Goal: Find contact information: Find contact information

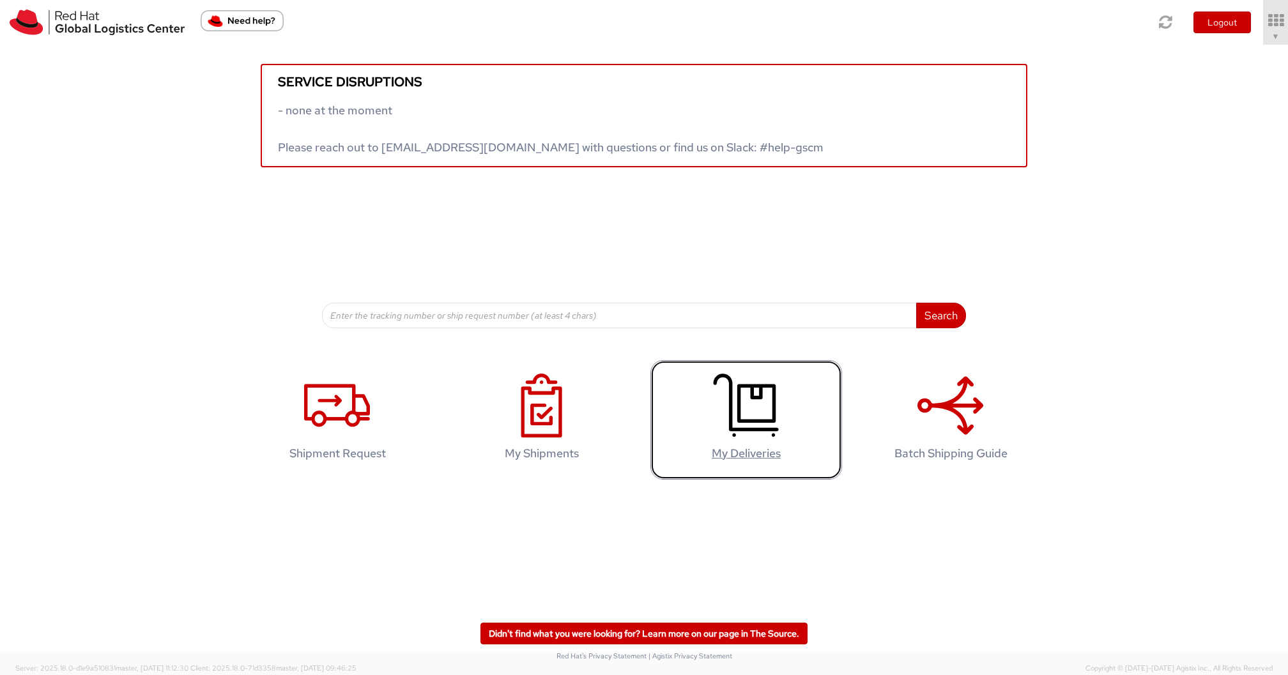
click at [760, 416] on icon at bounding box center [746, 406] width 66 height 64
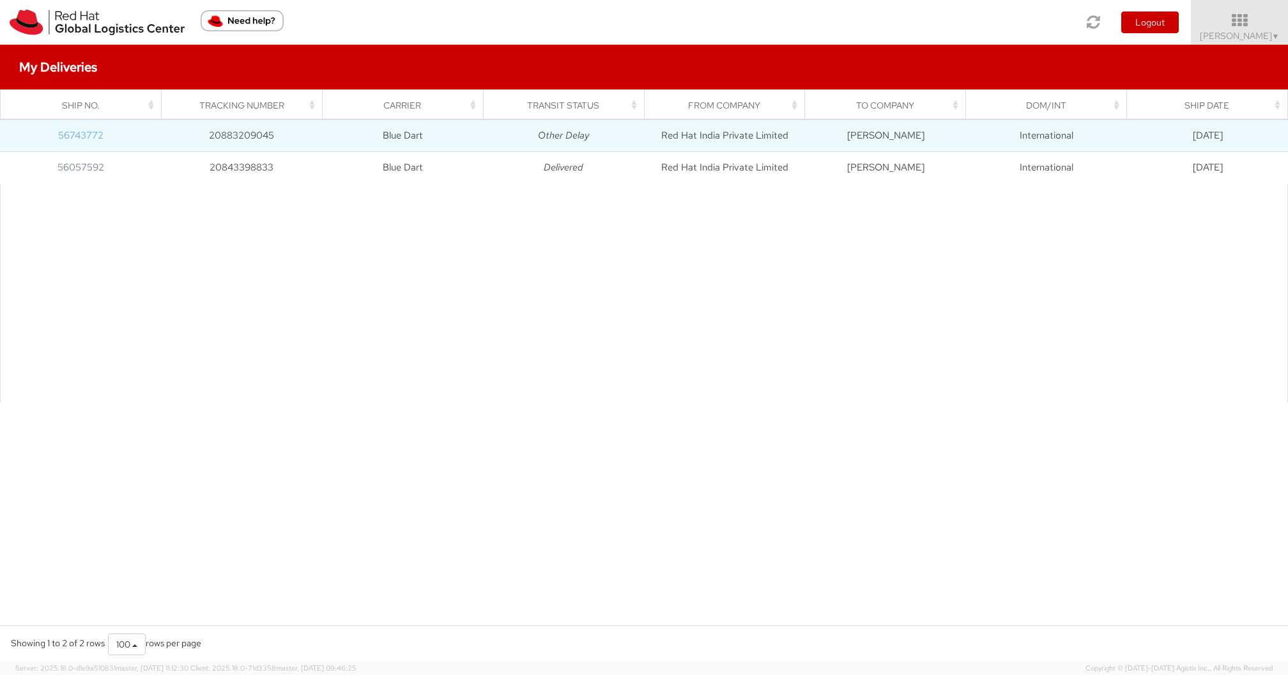
click at [71, 137] on link "56743772" at bounding box center [80, 135] width 45 height 13
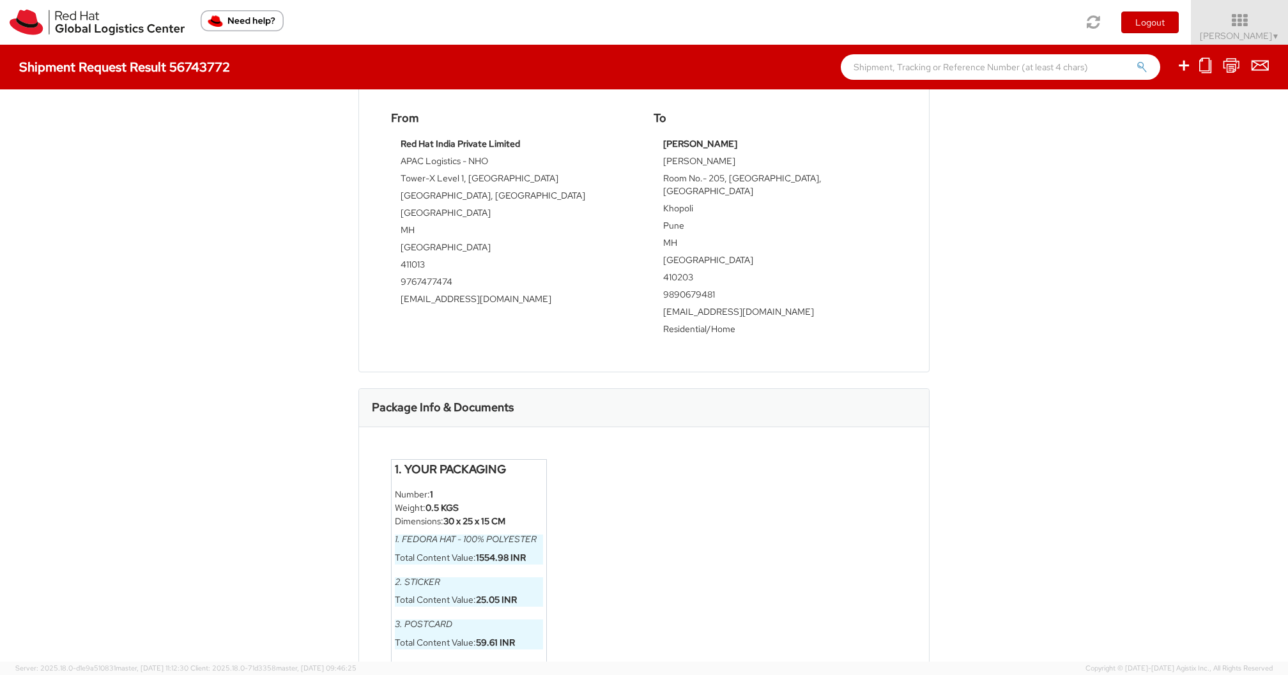
scroll to position [425, 0]
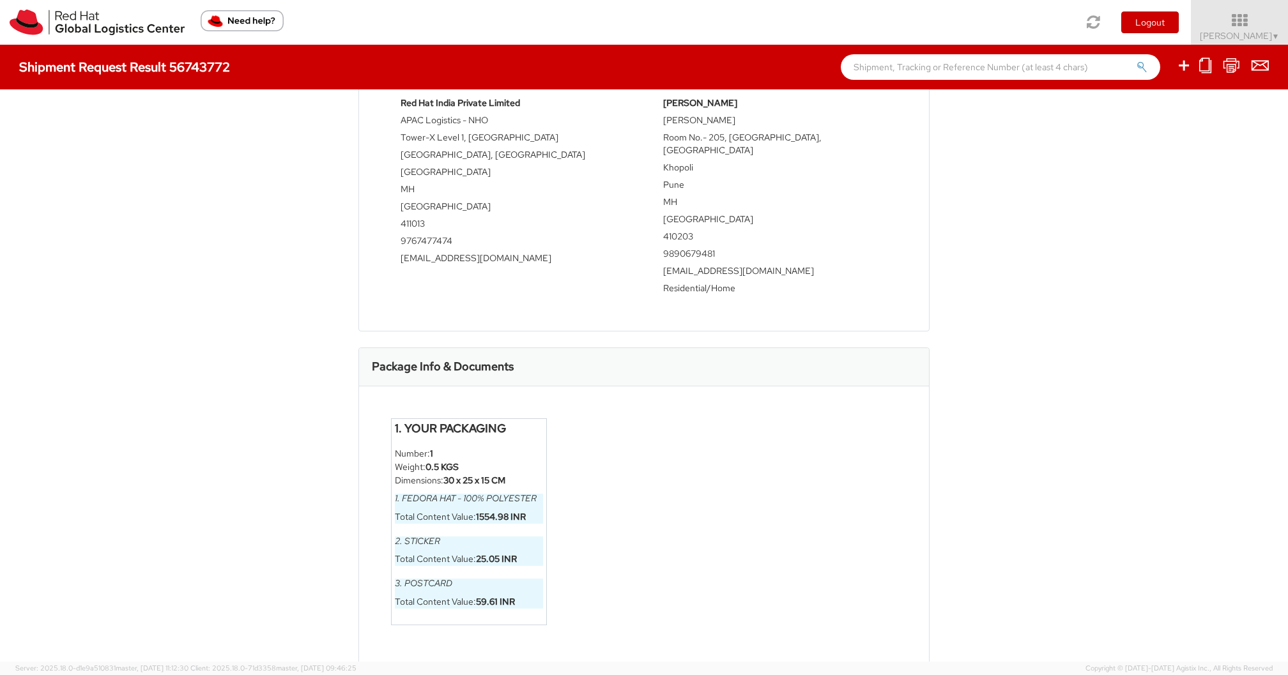
click at [695, 494] on div "1. Your Packaging Number: 1 Weight: 0.5 KGS Dimensions: 30 x 25 x 15 CM 1. Fedo…" at bounding box center [643, 532] width 525 height 226
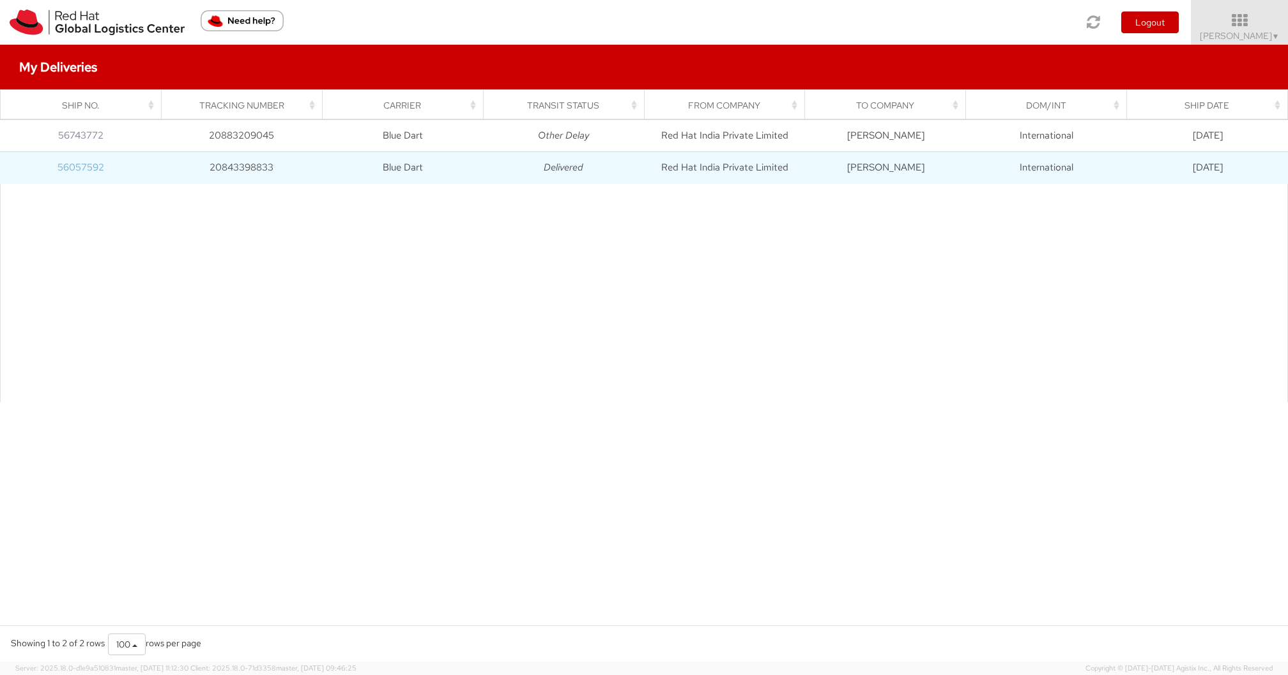
click at [94, 161] on link "56057592" at bounding box center [81, 167] width 47 height 13
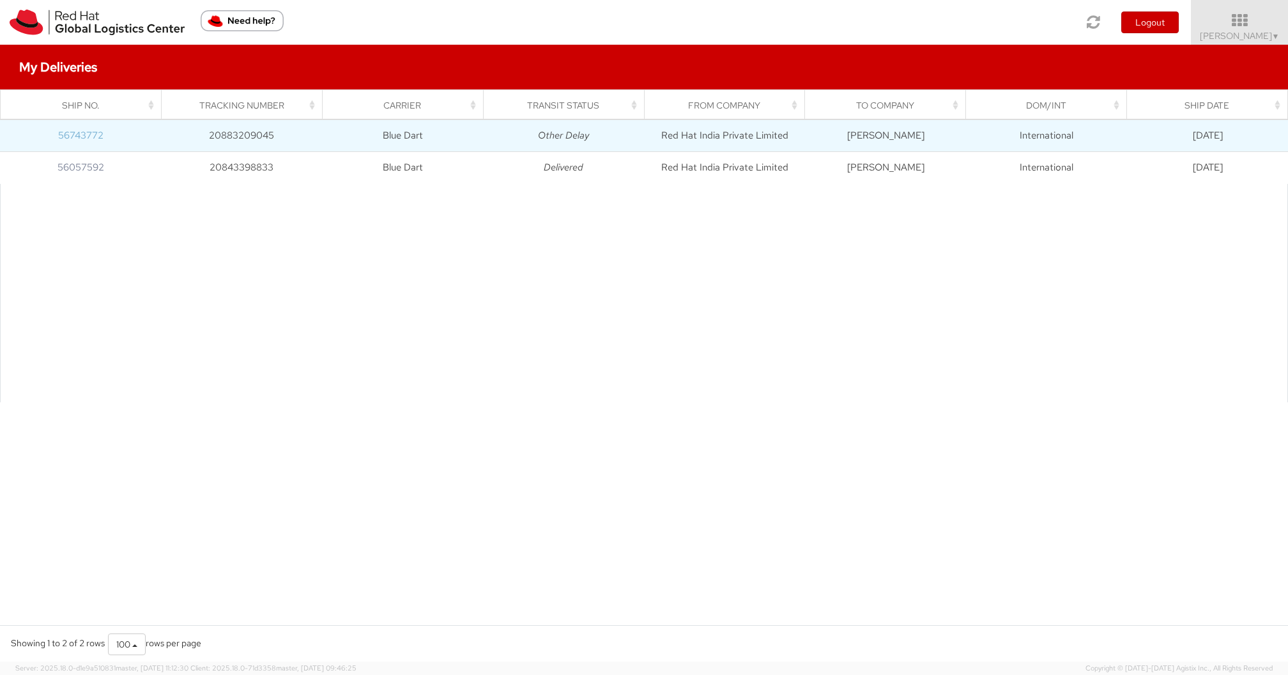
click at [85, 137] on link "56743772" at bounding box center [80, 135] width 45 height 13
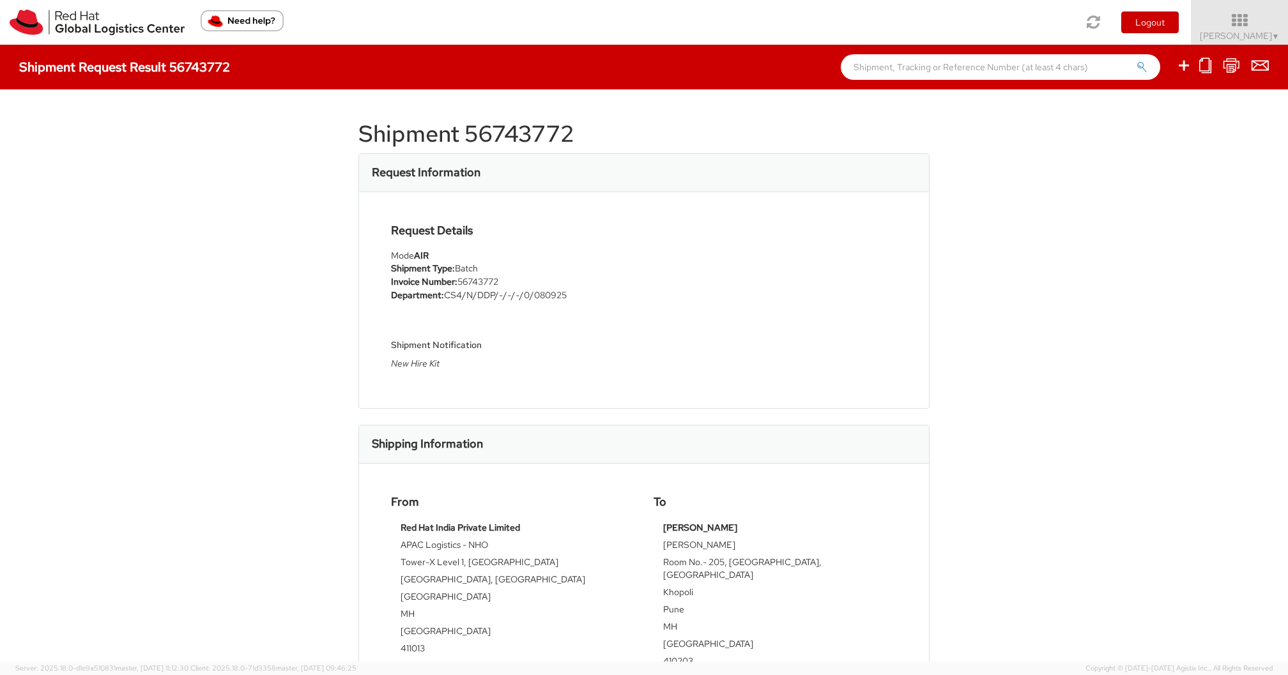
click at [250, 13] on img "Need help?" at bounding box center [242, 20] width 83 height 21
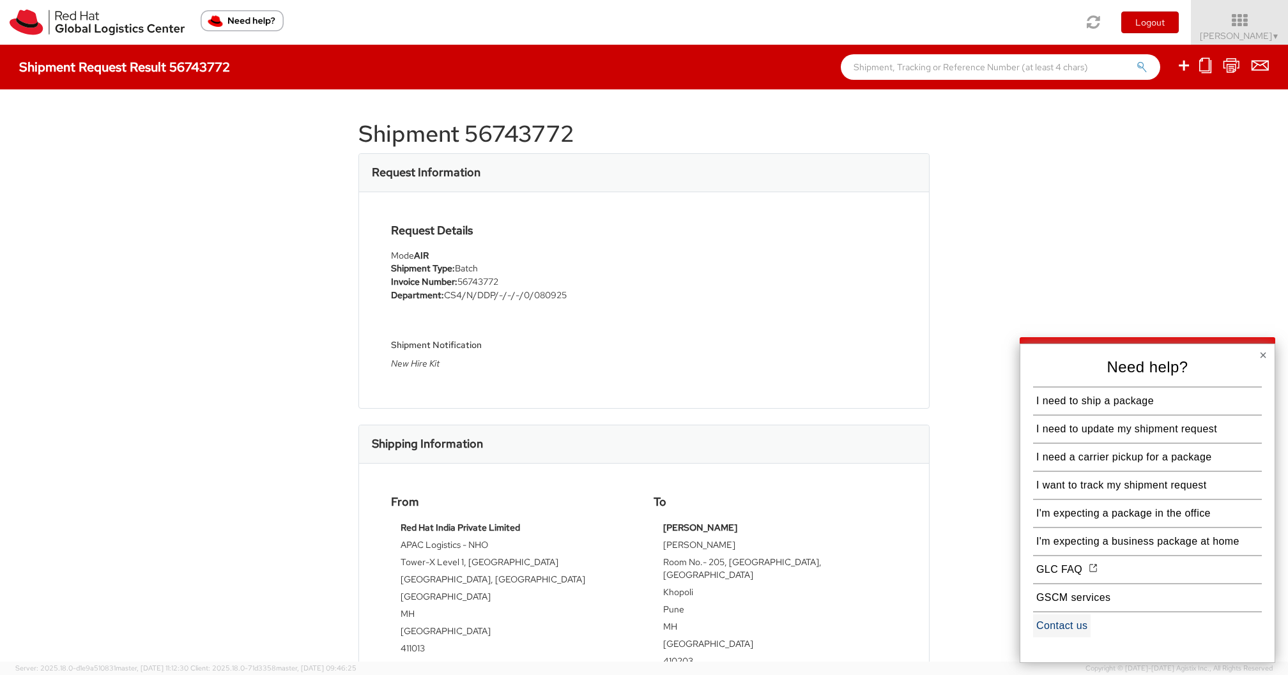
click at [1056, 624] on button "Contact us" at bounding box center [1062, 626] width 58 height 23
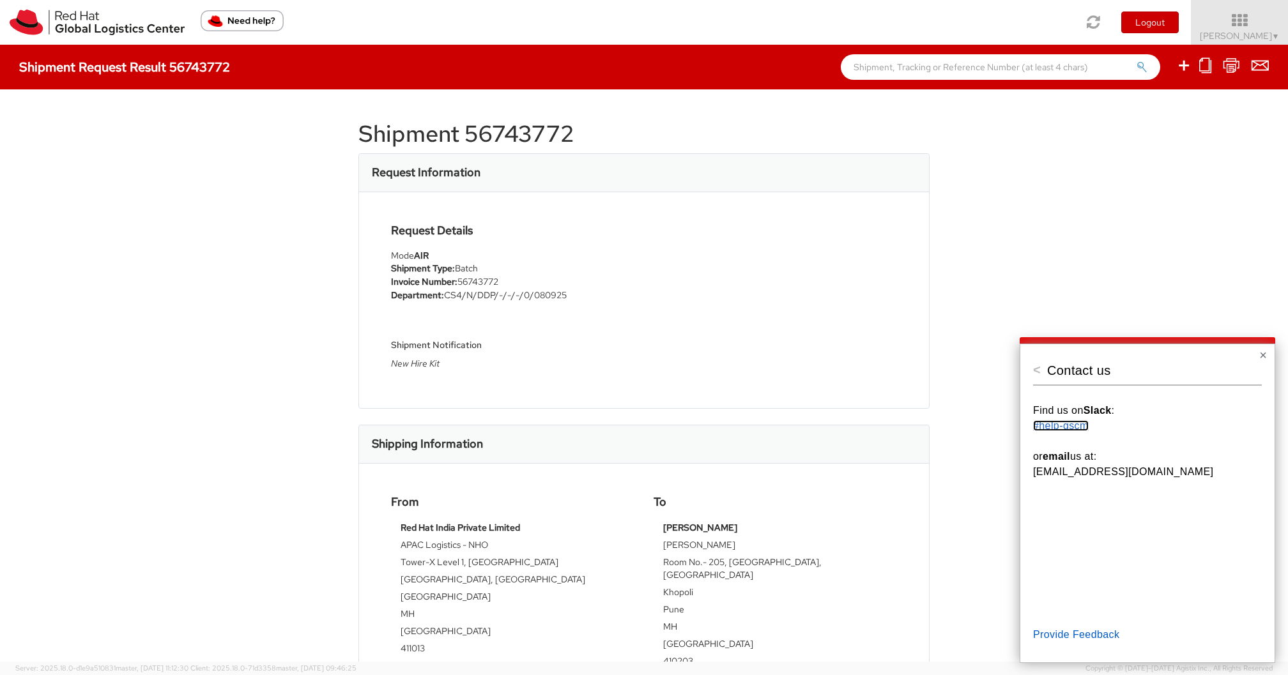
click at [1052, 422] on link "#help-gscm" at bounding box center [1061, 425] width 56 height 11
click at [1264, 357] on button "×" at bounding box center [1263, 355] width 8 height 13
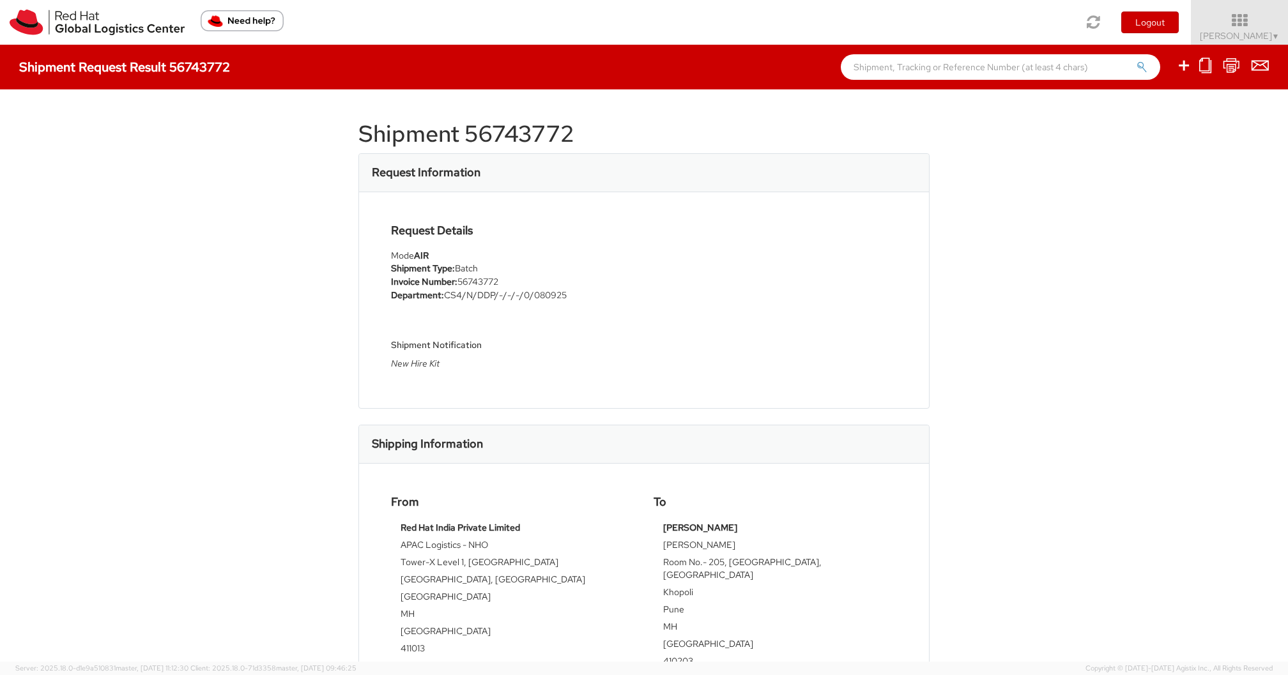
click at [238, 22] on img "Need help?" at bounding box center [242, 20] width 83 height 21
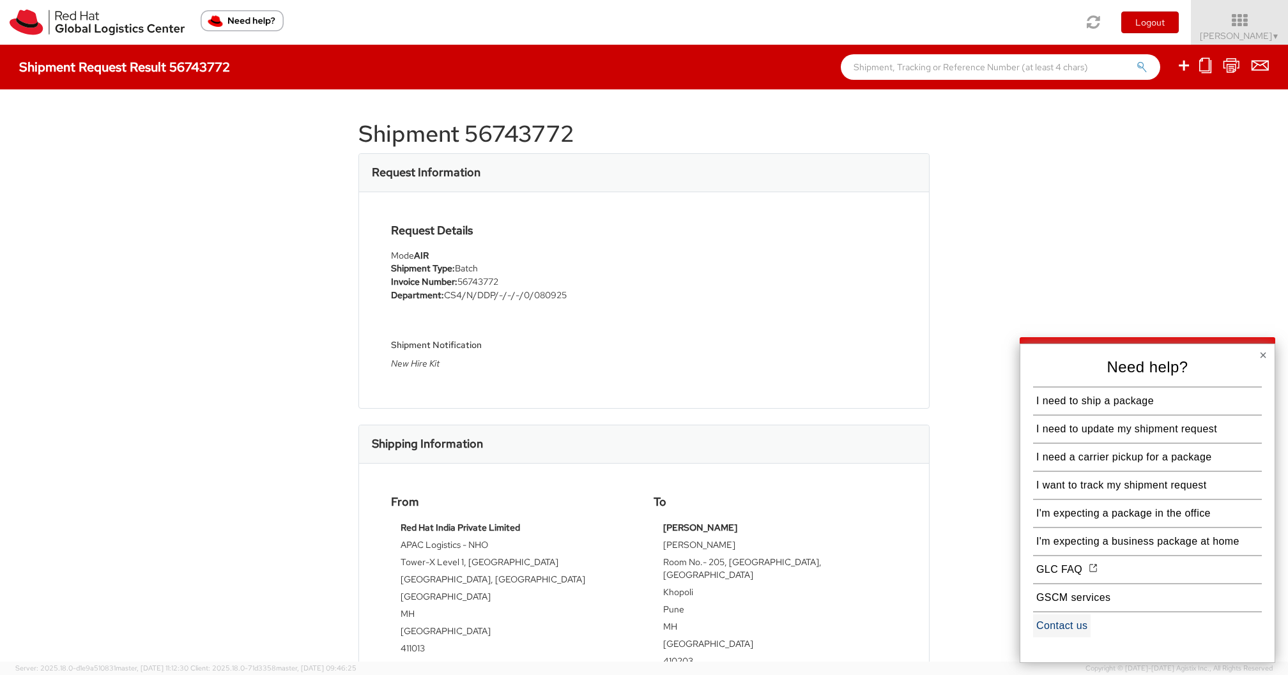
click at [1059, 626] on button "Contact us" at bounding box center [1062, 626] width 58 height 23
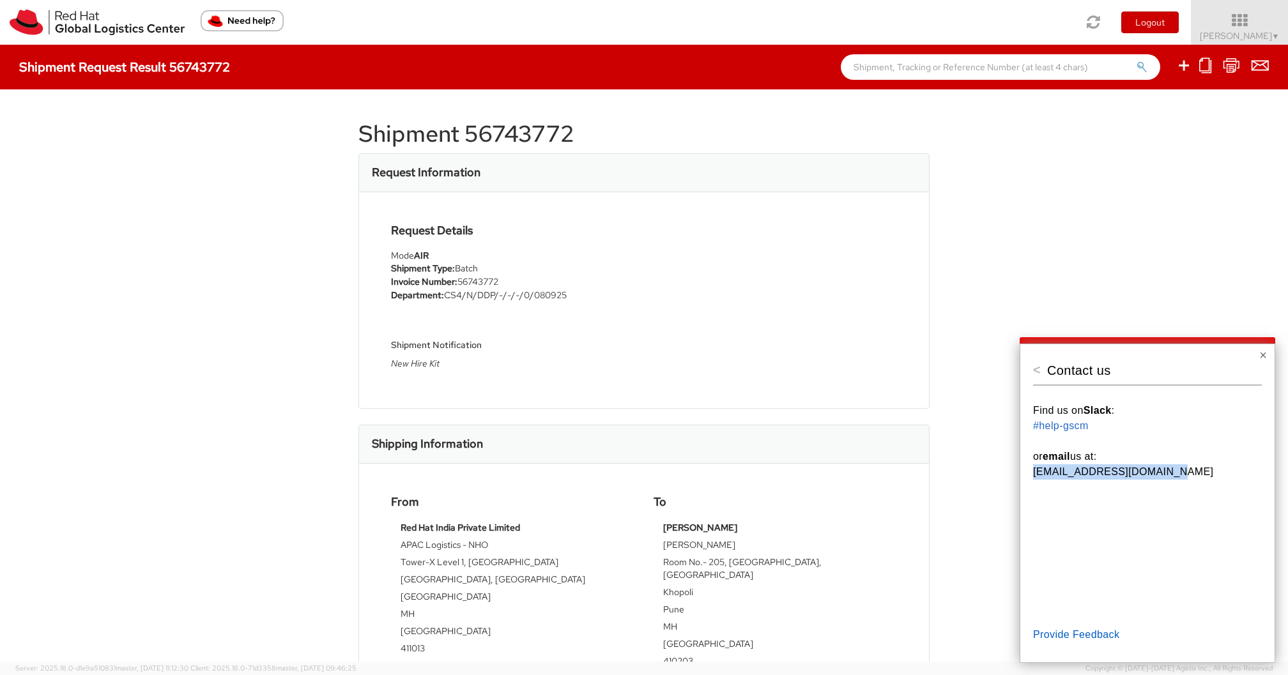
drag, startPoint x: 1164, startPoint y: 475, endPoint x: 1036, endPoint y: 468, distance: 128.6
click at [1036, 468] on p "APAClogistics@redhat.com" at bounding box center [1147, 472] width 229 height 15
copy p "APAClogistics@redhat.com"
click at [275, 369] on div "Shipment 56743772 Request Information Request Details Mode AIR Shipment Type: B…" at bounding box center [644, 375] width 1288 height 573
